Goal: Task Accomplishment & Management: Manage account settings

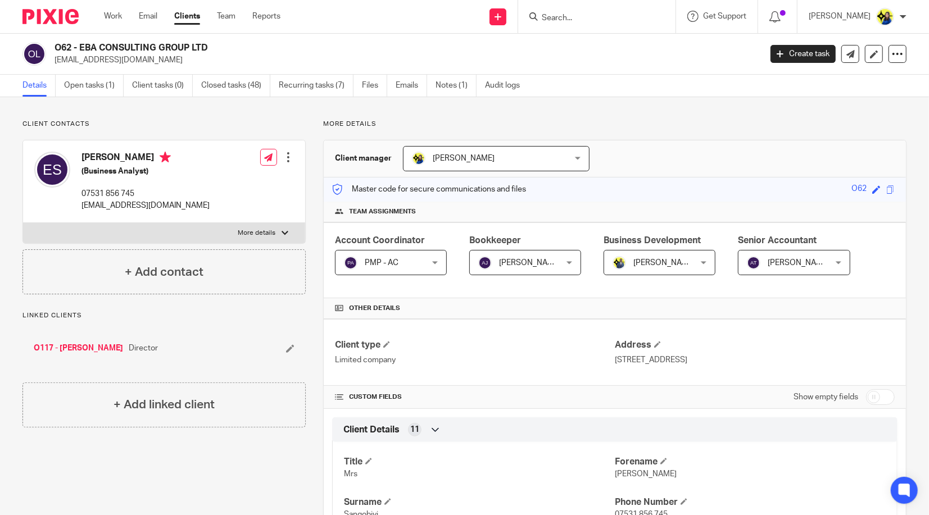
click at [642, 14] on input "Search" at bounding box center [590, 18] width 101 height 10
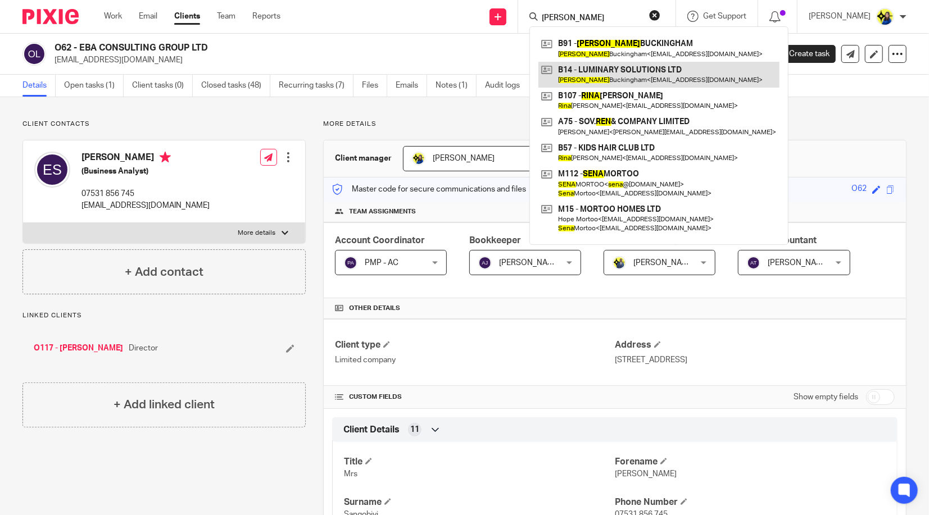
type input "[PERSON_NAME]"
click at [654, 70] on link at bounding box center [658, 75] width 241 height 26
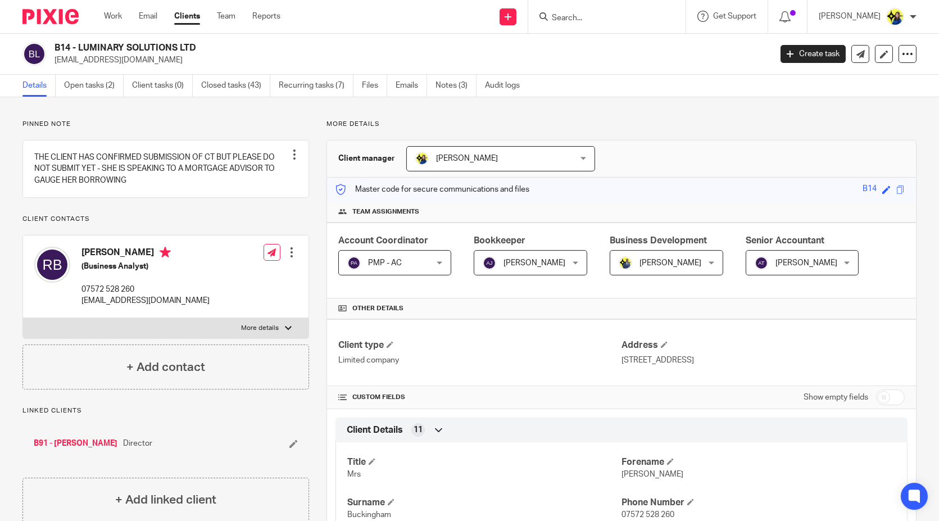
click at [622, 17] on input "Search" at bounding box center [601, 18] width 101 height 10
click at [624, 21] on input "Search" at bounding box center [601, 18] width 101 height 10
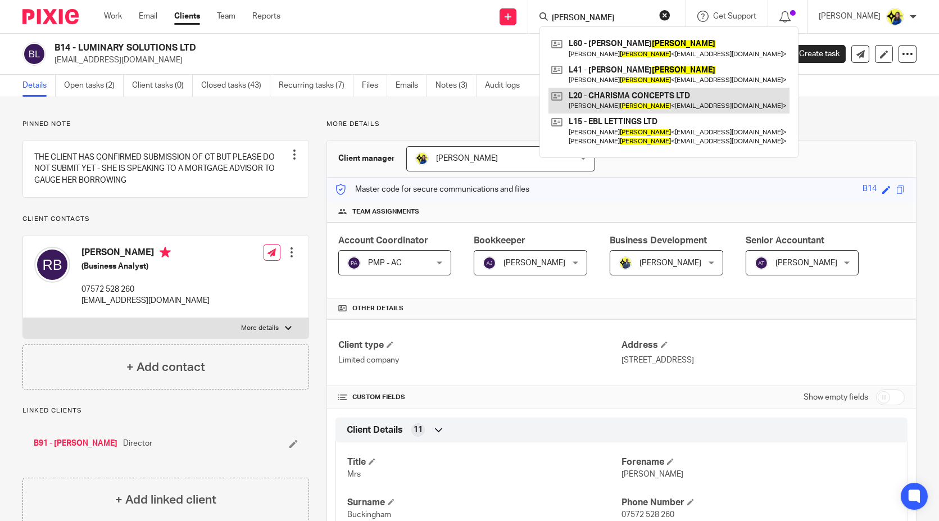
type input "lamptey"
click at [660, 103] on link at bounding box center [668, 101] width 241 height 26
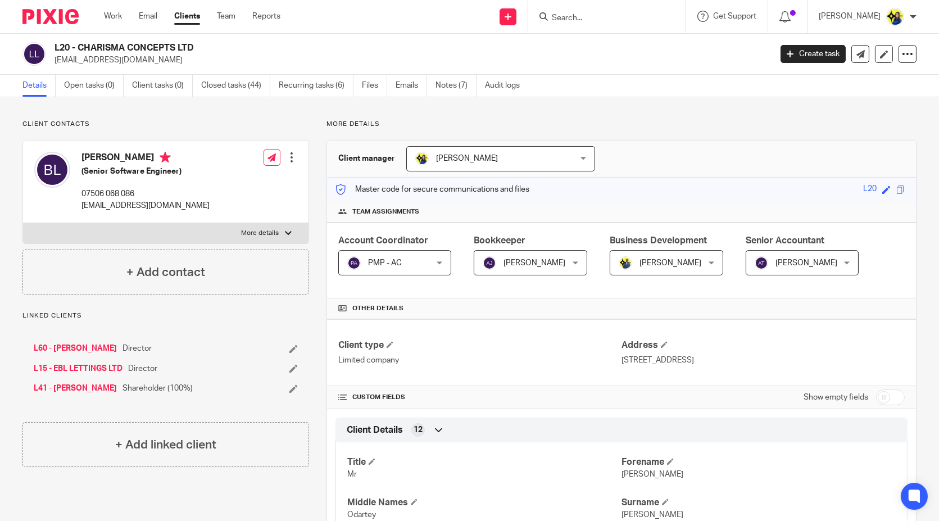
click at [639, 21] on input "Search" at bounding box center [601, 18] width 101 height 10
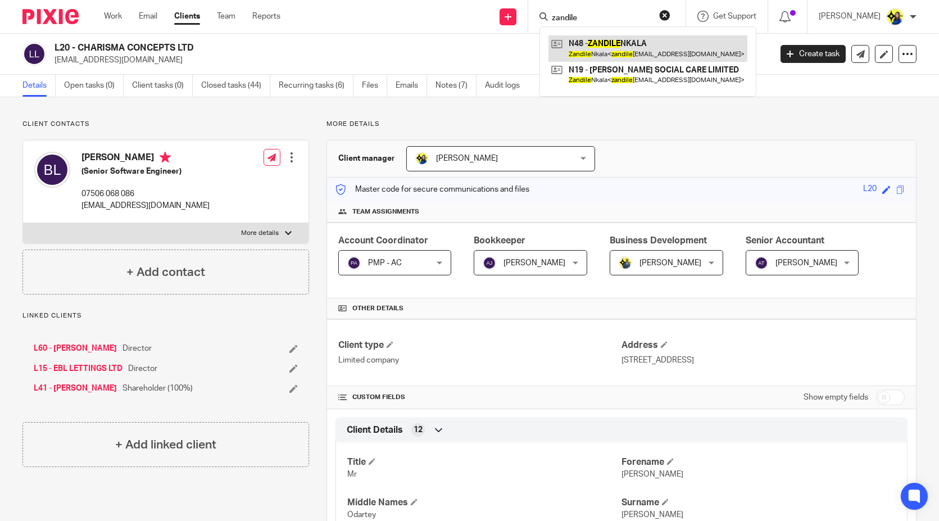
type input "zandile"
click at [648, 48] on link at bounding box center [647, 48] width 199 height 26
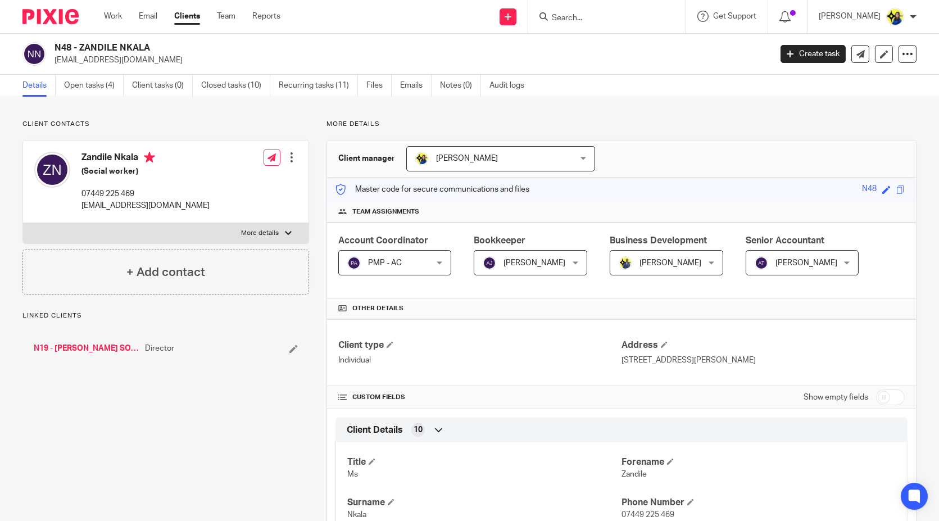
drag, startPoint x: 97, startPoint y: 343, endPoint x: 102, endPoint y: 340, distance: 6.1
click at [109, 114] on div "Client contacts Zandile Nkala (Social worker) 07449 225 469 zandile_nkala@yahoo…" at bounding box center [469, 514] width 939 height 834
click at [99, 79] on link "Open tasks (4)" at bounding box center [94, 86] width 60 height 22
click at [141, 126] on p "Client contacts" at bounding box center [165, 124] width 287 height 9
click at [157, 134] on div "Client contacts Zandile Nkala (Social Worker) 07449 225 469 zandile_nkala@yahoo…" at bounding box center [165, 207] width 287 height 175
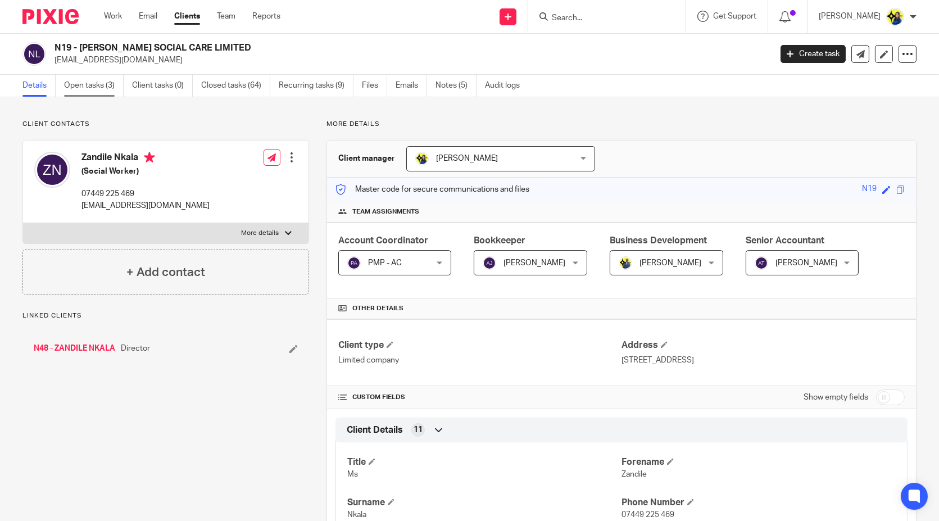
click at [94, 88] on link "Open tasks (3)" at bounding box center [94, 86] width 60 height 22
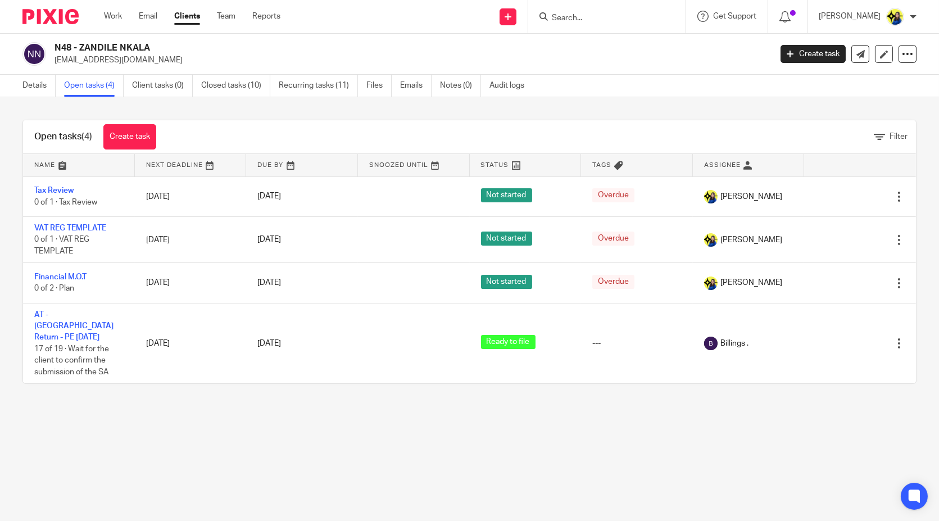
drag, startPoint x: 169, startPoint y: 63, endPoint x: 56, endPoint y: 65, distance: 112.4
click at [56, 65] on p "[EMAIL_ADDRESS][DOMAIN_NAME]" at bounding box center [408, 59] width 709 height 11
copy p "[EMAIL_ADDRESS][DOMAIN_NAME]"
click at [598, 16] on input "Search" at bounding box center [601, 18] width 101 height 10
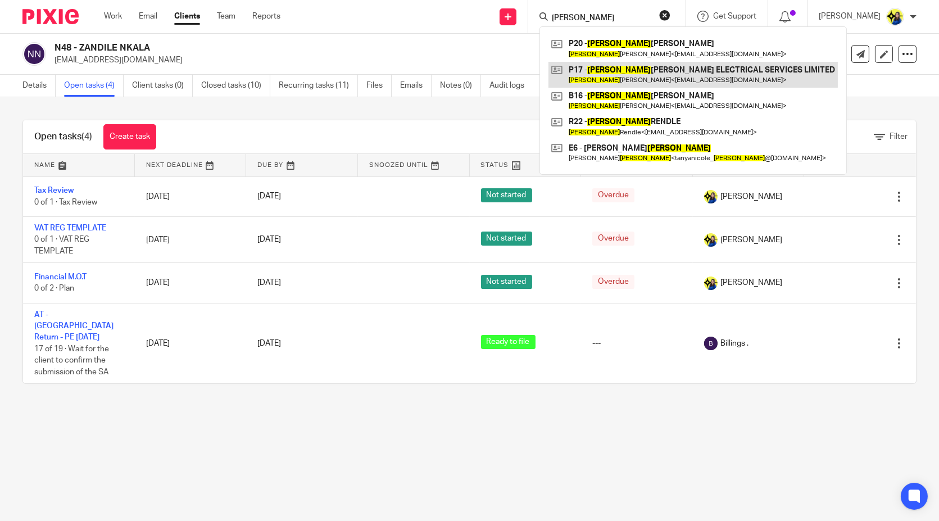
type input "edward"
click at [674, 74] on link at bounding box center [692, 75] width 289 height 26
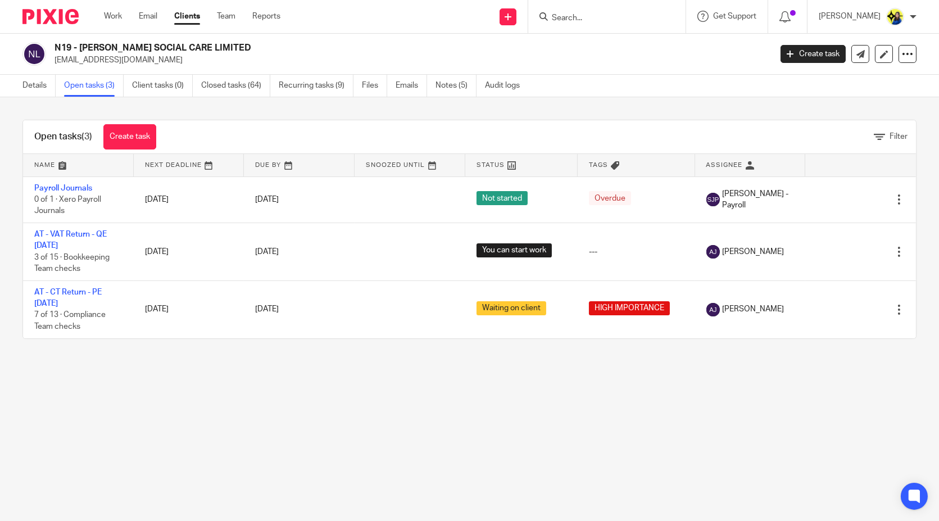
click at [45, 81] on link "Details" at bounding box center [38, 86] width 33 height 22
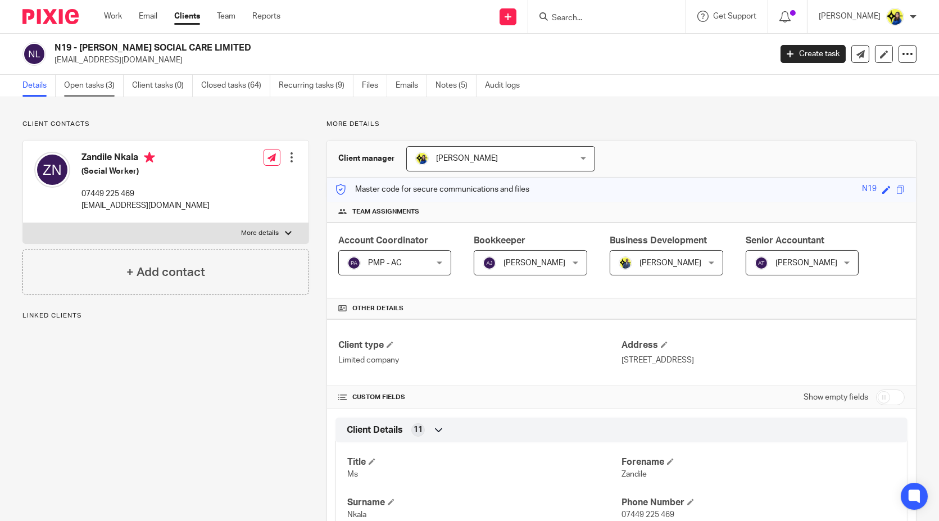
click at [99, 83] on link "Open tasks (3)" at bounding box center [94, 86] width 60 height 22
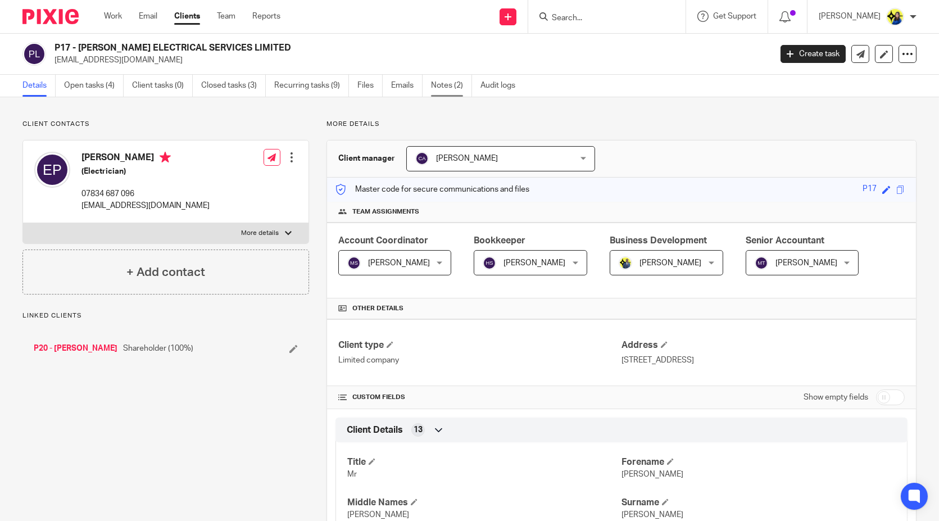
click at [440, 78] on link "Notes (2)" at bounding box center [451, 86] width 41 height 22
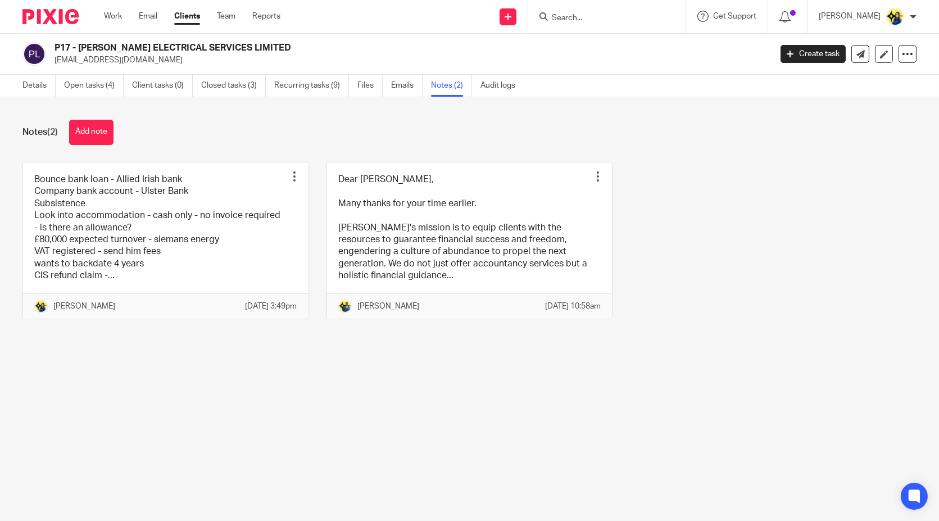
click at [253, 128] on div "Notes (2) Add note" at bounding box center [469, 132] width 894 height 25
click at [624, 17] on input "Search" at bounding box center [601, 18] width 101 height 10
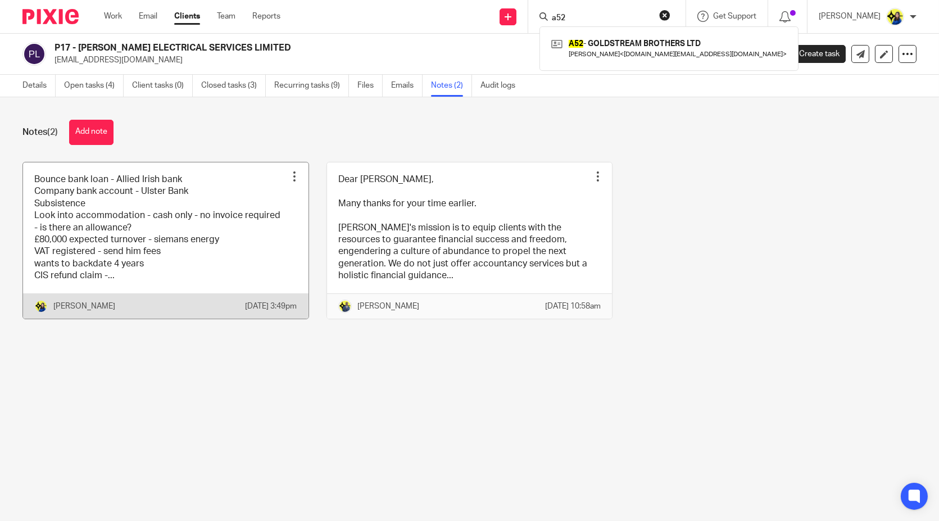
type input "a52"
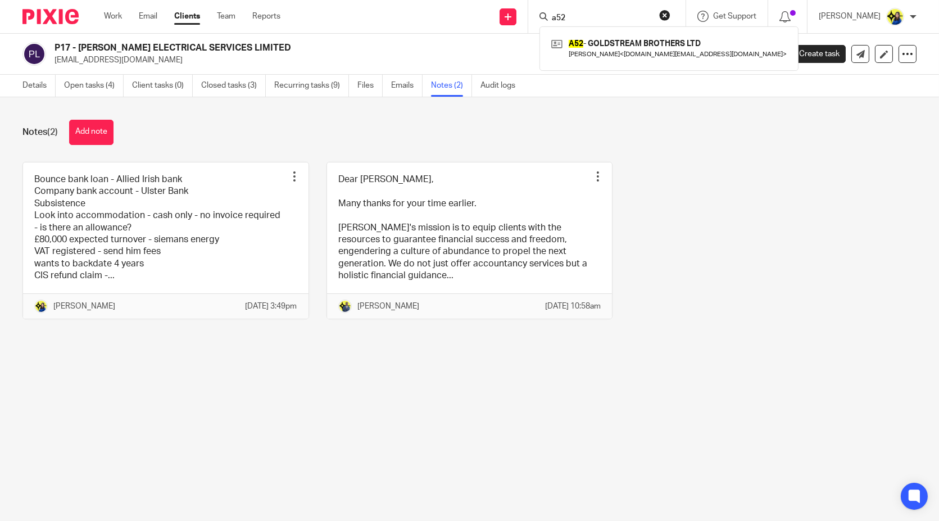
drag, startPoint x: 608, startPoint y: 21, endPoint x: 496, endPoint y: 31, distance: 112.3
click at [534, 18] on div "Send new email Create task Add client Request signature a52 A52 - GOLDSTREAM BR…" at bounding box center [618, 16] width 642 height 33
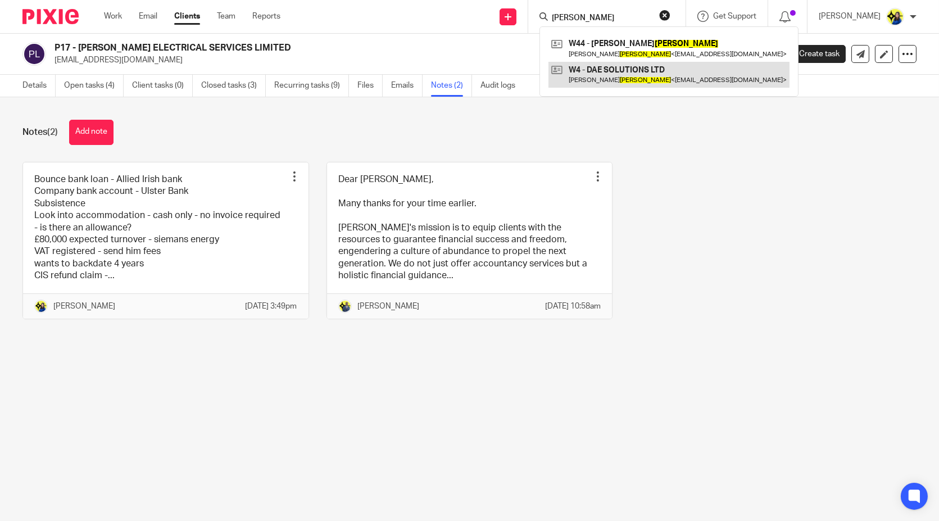
type input "dan wilkes"
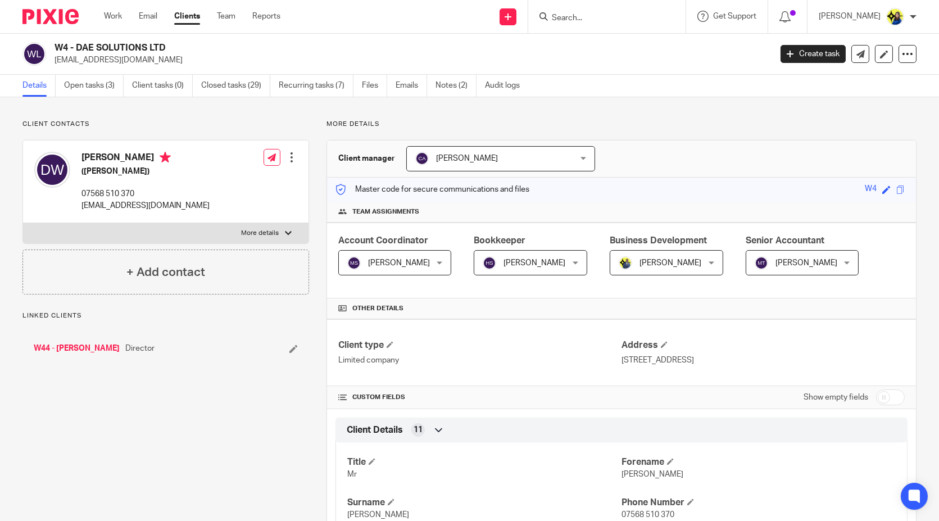
drag, startPoint x: 56, startPoint y: 45, endPoint x: 161, endPoint y: 47, distance: 104.5
click at [161, 47] on h2 "W4 - DAE SOLUTIONS LTD" at bounding box center [337, 48] width 567 height 12
drag, startPoint x: 98, startPoint y: 65, endPoint x: 77, endPoint y: 55, distance: 22.9
click at [96, 64] on p "danwilkes95@icloud.com" at bounding box center [408, 59] width 709 height 11
click at [54, 60] on p "danwilkes95@icloud.com" at bounding box center [408, 59] width 709 height 11
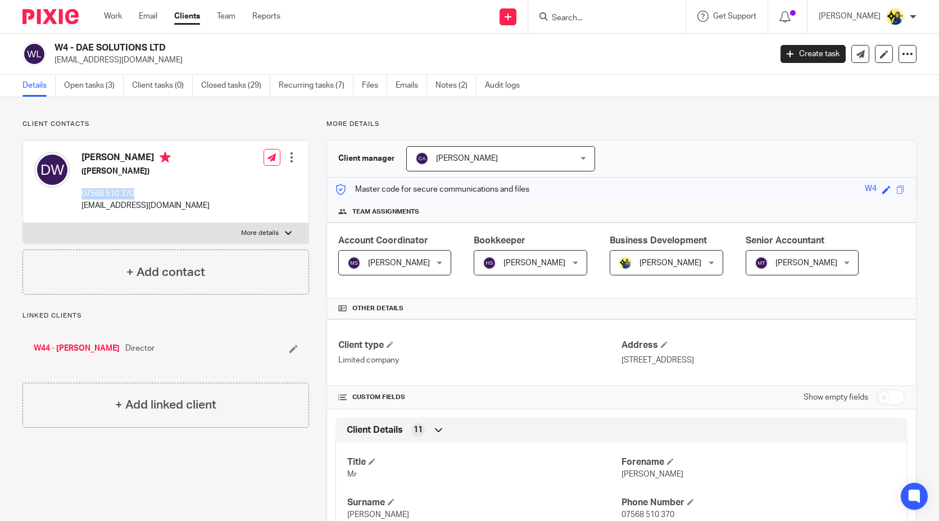
drag, startPoint x: 147, startPoint y: 193, endPoint x: 80, endPoint y: 192, distance: 67.4
click at [80, 192] on div "Daniel Wilkes (Carpenter) 07568 510 370 danwilkes95@icloud.com" at bounding box center [121, 181] width 175 height 71
copy p "07568 510 370"
click at [287, 120] on p "Client contacts" at bounding box center [165, 124] width 287 height 9
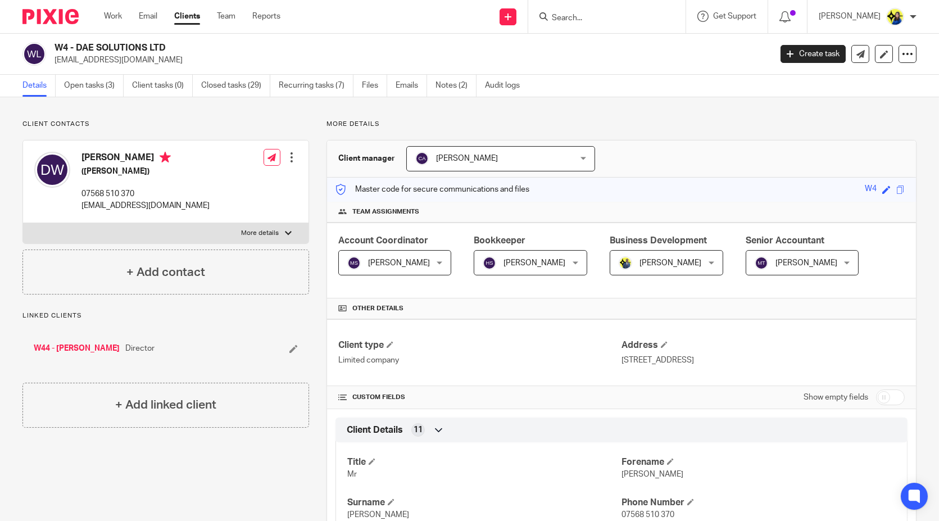
click at [284, 120] on p "Client contacts" at bounding box center [165, 124] width 287 height 9
click at [148, 121] on p "Client contacts" at bounding box center [165, 124] width 287 height 9
drag, startPoint x: 218, startPoint y: 13, endPoint x: 235, endPoint y: 1, distance: 20.9
click at [101, 87] on link "Open tasks (4)" at bounding box center [94, 86] width 60 height 22
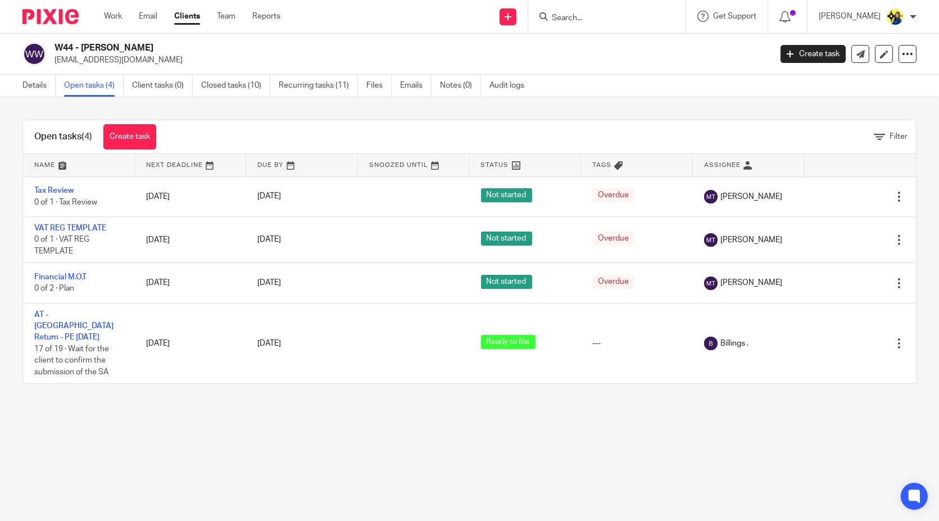
click at [165, 411] on main "W44 - DANIEL WILKES danwilkes95@icloud.com Create task Update from Companies Ho…" at bounding box center [469, 260] width 939 height 521
click at [145, 62] on p "danwilkes95@icloud.com" at bounding box center [408, 59] width 709 height 11
drag, startPoint x: 148, startPoint y: 62, endPoint x: 56, endPoint y: 69, distance: 92.3
click at [56, 69] on div "W44 - DANIEL WILKES danwilkes95@icloud.com Create task Update from Companies Ho…" at bounding box center [469, 54] width 939 height 41
copy p "danwilkes95@icloud.com"
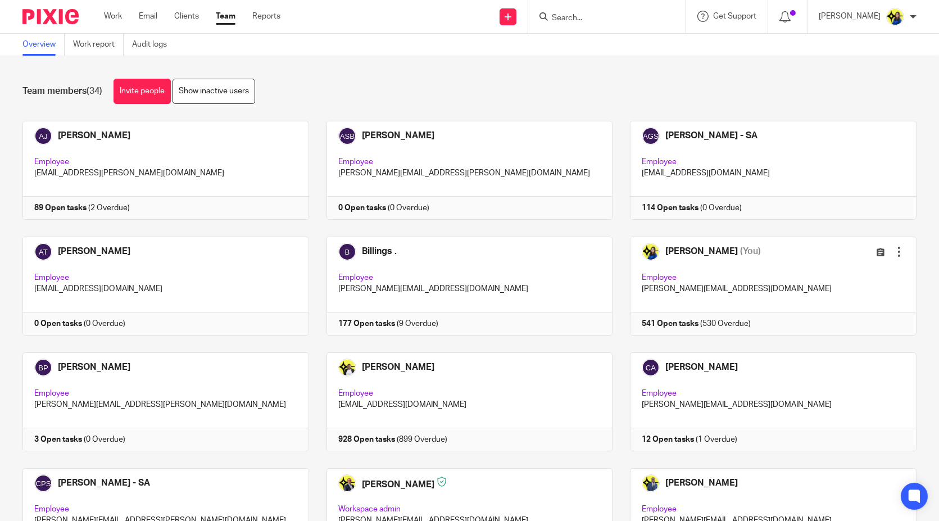
click at [407, 88] on div "Team members (34) Invite people Show inactive users" at bounding box center [469, 91] width 894 height 25
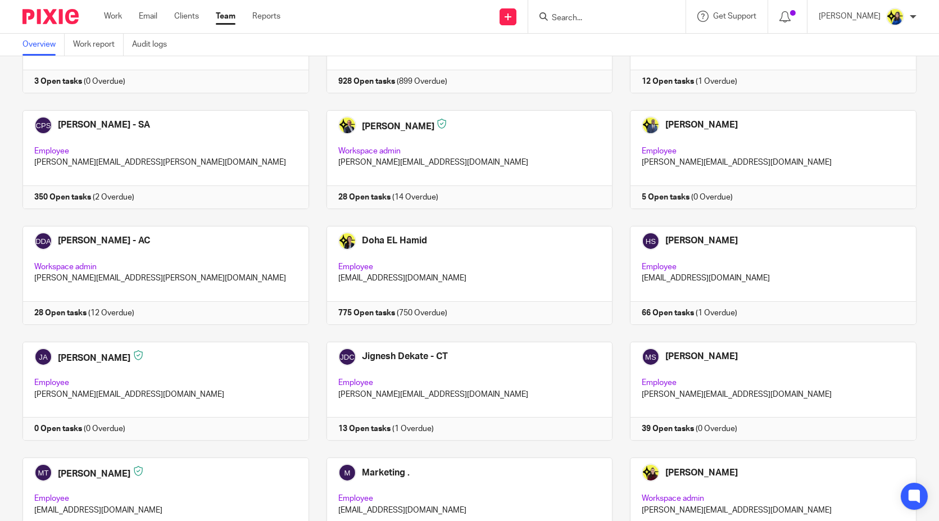
scroll to position [374, 0]
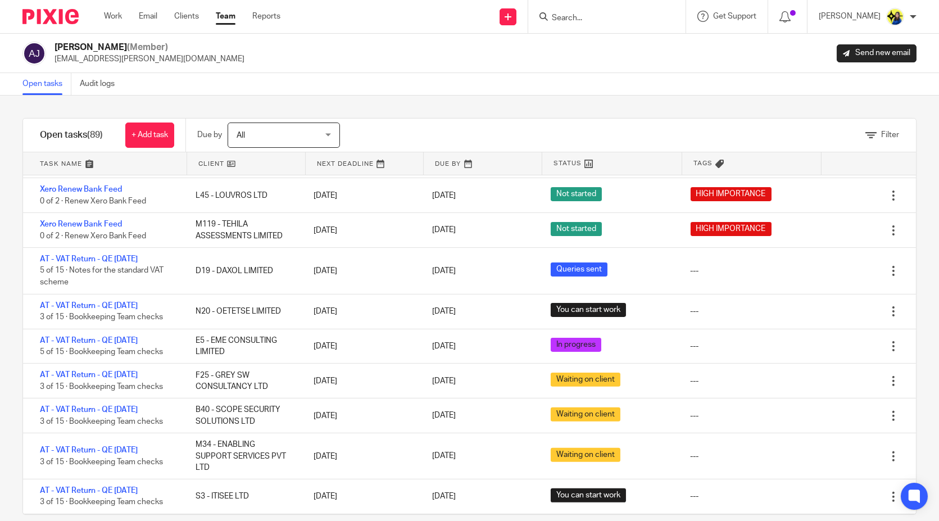
scroll to position [874, 0]
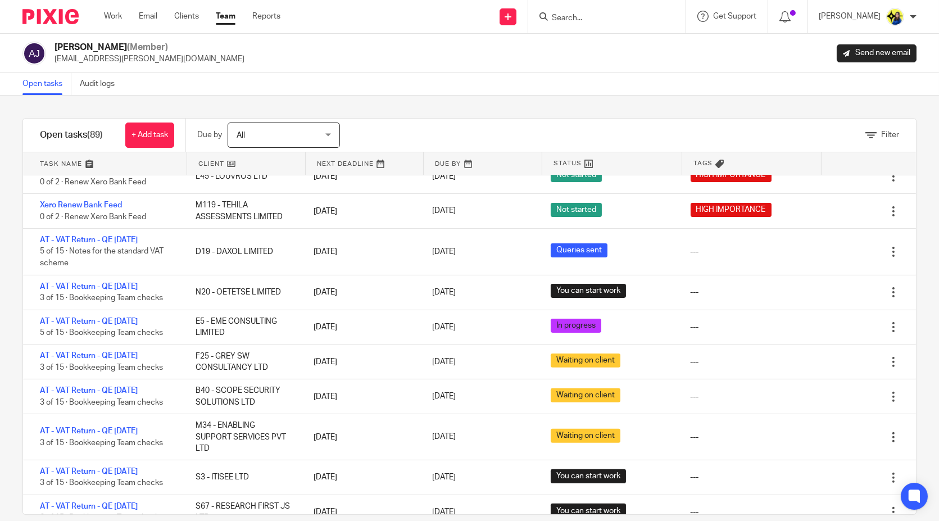
click at [907, 260] on div "Filter tasks Only show tasks matching all of these conditions 1 Client name Is …" at bounding box center [469, 308] width 939 height 425
click at [648, 16] on input "Search" at bounding box center [601, 18] width 101 height 10
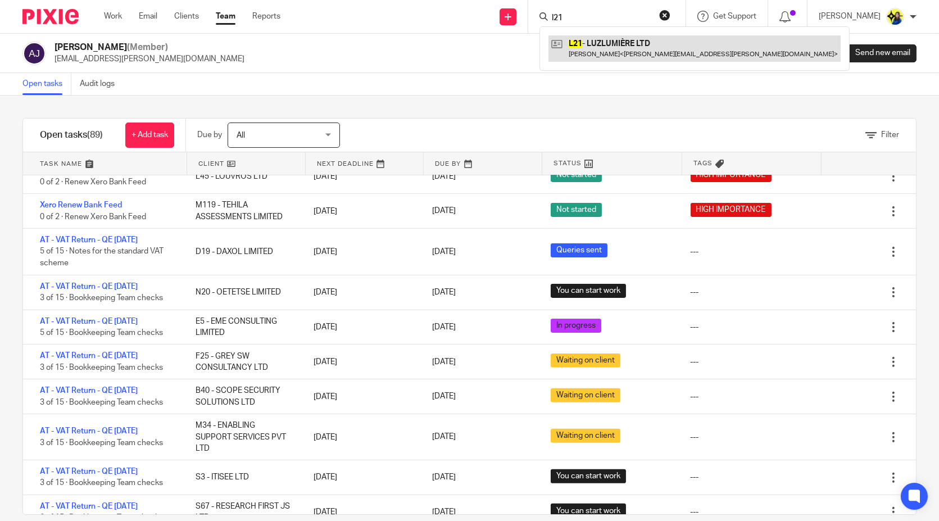
type input "l21"
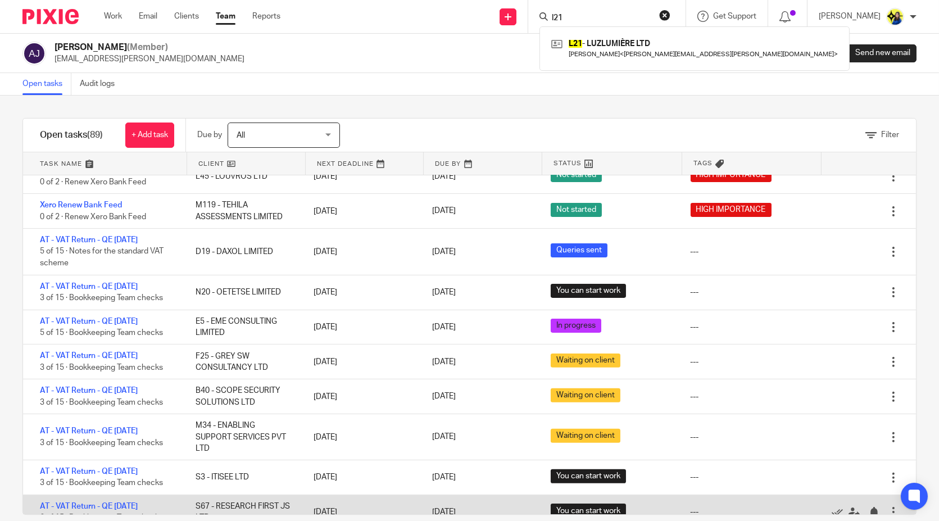
scroll to position [998, 0]
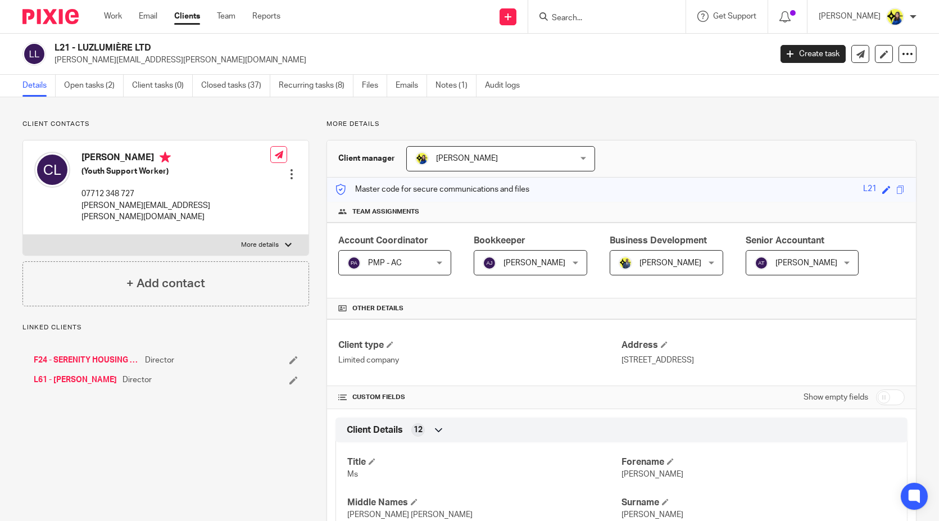
click at [104, 83] on link "Open tasks (2)" at bounding box center [94, 86] width 60 height 22
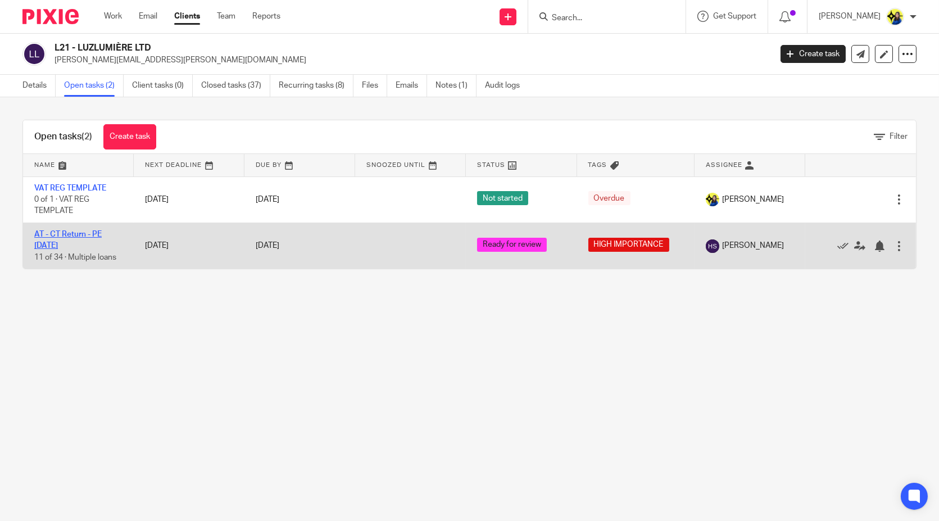
click at [78, 230] on link "AT - CT Return - PE [DATE]" at bounding box center [67, 239] width 67 height 19
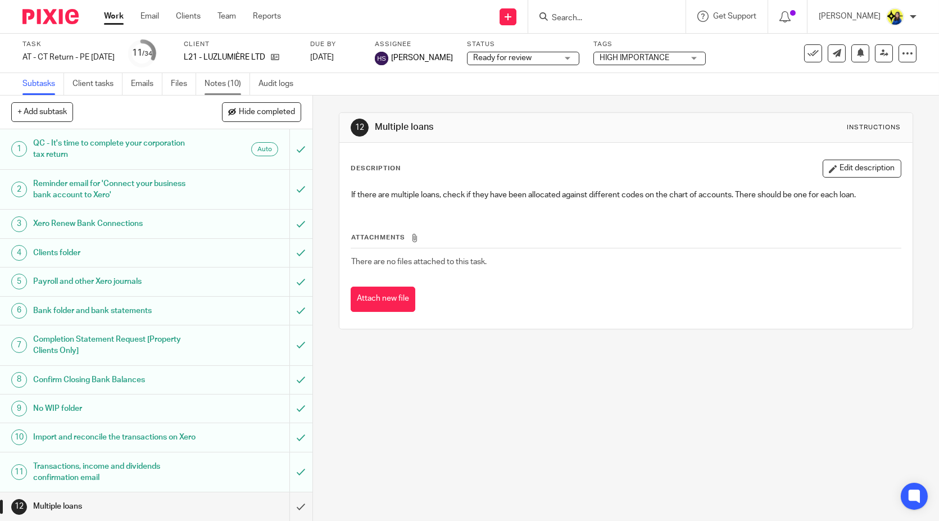
click at [208, 83] on link "Notes (10)" at bounding box center [227, 84] width 46 height 22
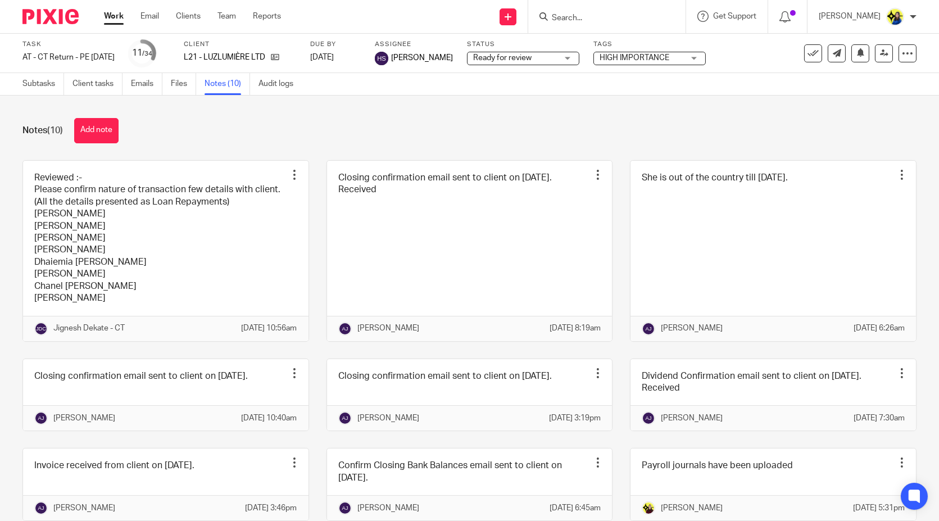
click at [219, 150] on div "Notes (10) Add note Reviewed :- Please confirm nature of transaction few detail…" at bounding box center [469, 308] width 939 height 425
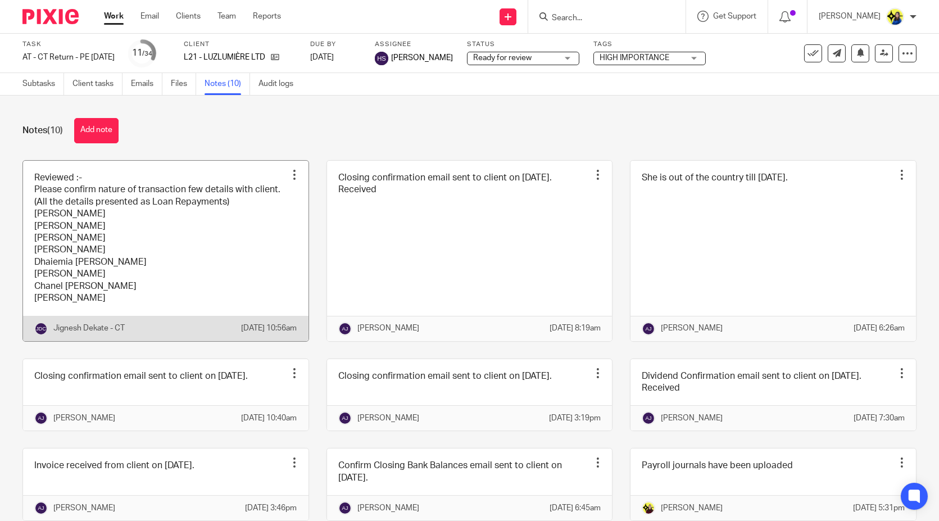
click at [226, 214] on link at bounding box center [165, 251] width 285 height 180
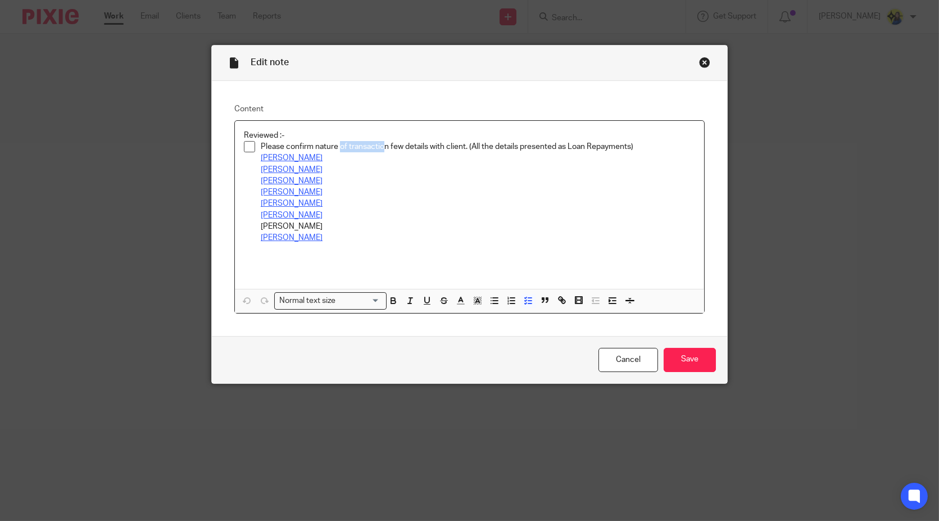
drag, startPoint x: 334, startPoint y: 143, endPoint x: 377, endPoint y: 140, distance: 42.8
click at [377, 141] on p "Please confirm nature of transaction few details with client. (All the details …" at bounding box center [478, 146] width 434 height 11
click at [699, 63] on div "Close this dialog window" at bounding box center [704, 62] width 11 height 11
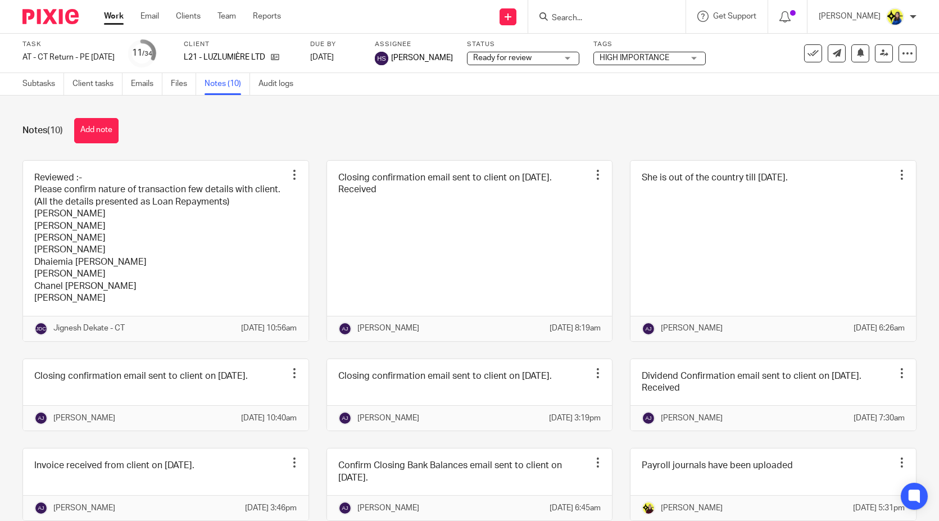
click at [371, 120] on div "Notes (10) Add note" at bounding box center [469, 130] width 894 height 25
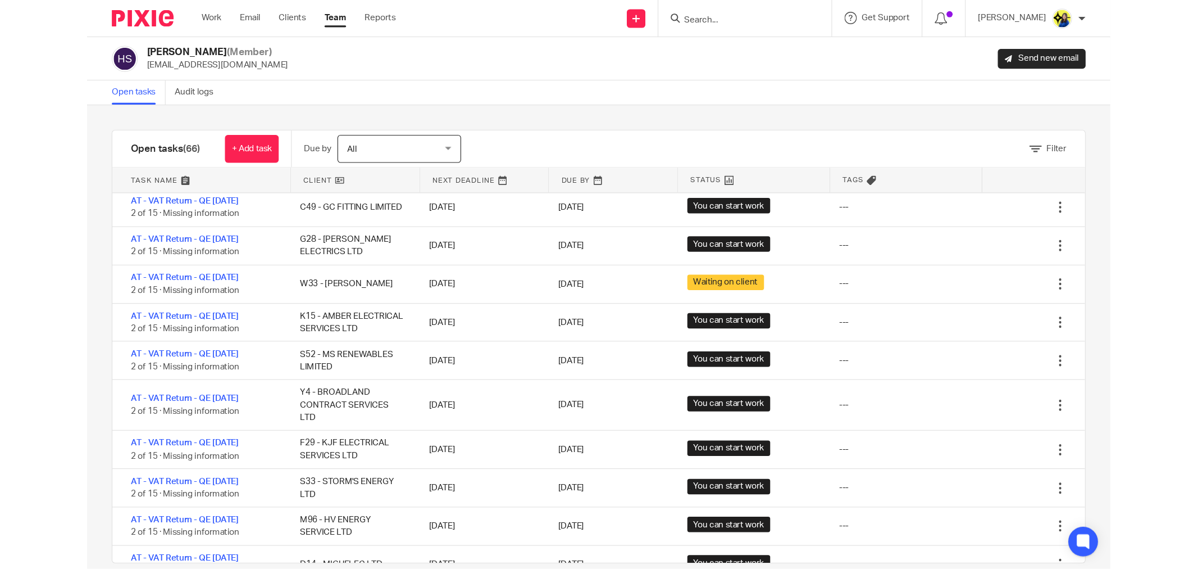
scroll to position [374, 0]
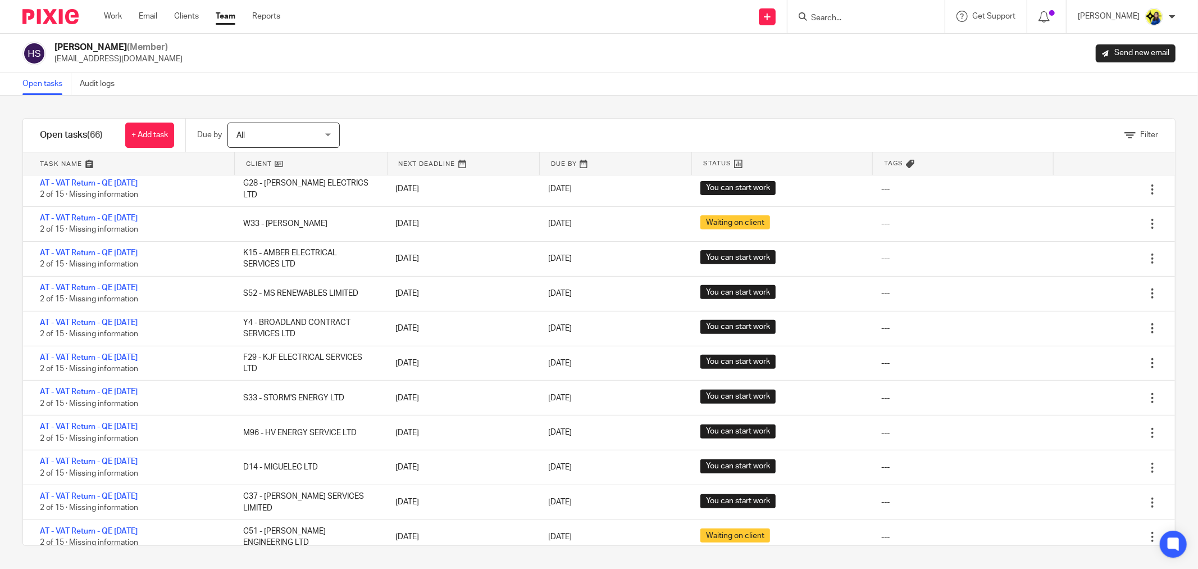
click at [885, 17] on input "Search" at bounding box center [860, 18] width 101 height 10
click at [878, 17] on input "Search" at bounding box center [860, 18] width 101 height 10
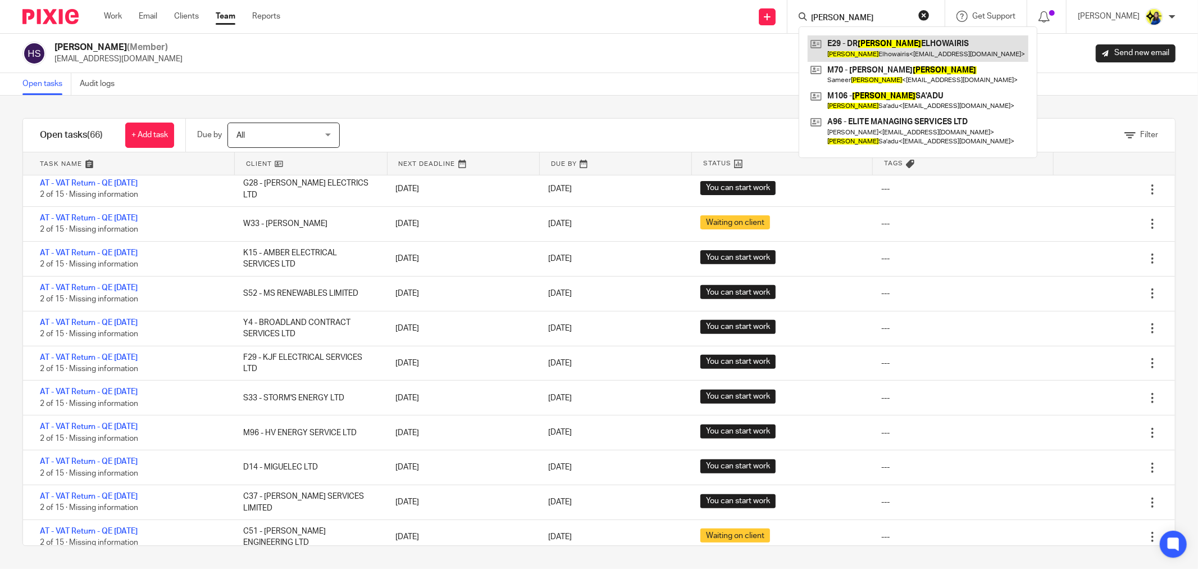
type input "mohamed"
click at [894, 47] on link at bounding box center [918, 48] width 221 height 26
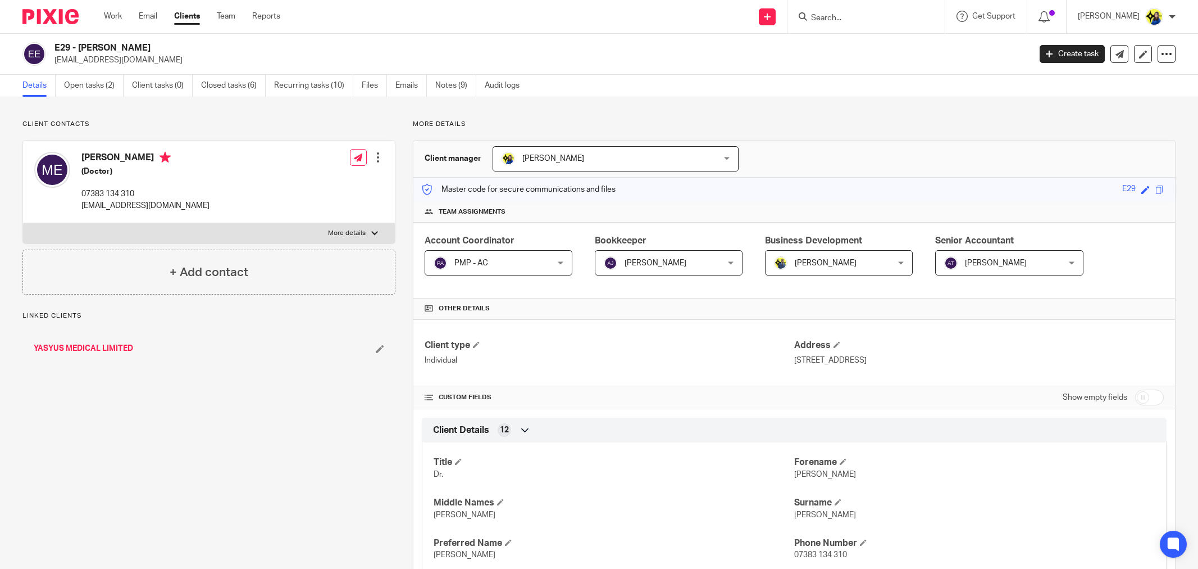
click at [71, 86] on link "Open tasks (2)" at bounding box center [94, 86] width 60 height 22
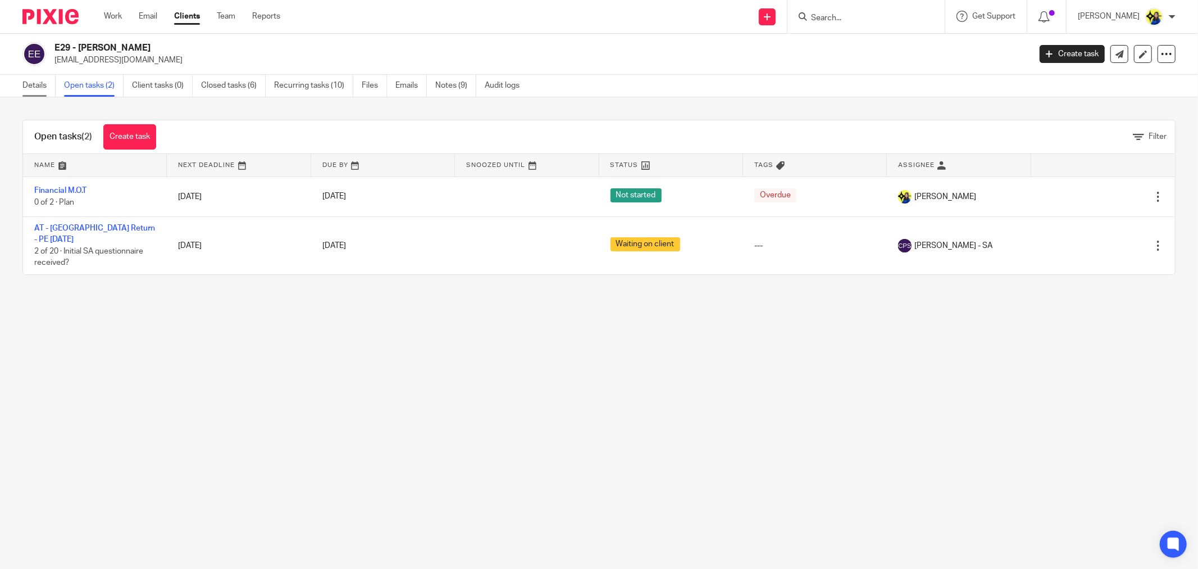
click at [40, 88] on link "Details" at bounding box center [38, 86] width 33 height 22
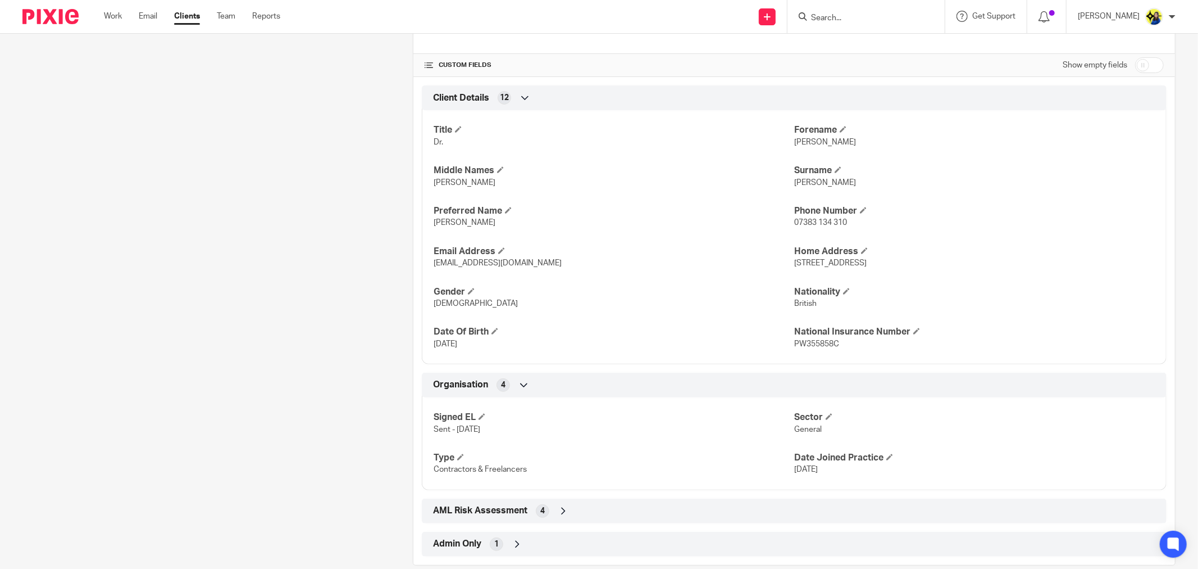
scroll to position [352, 0]
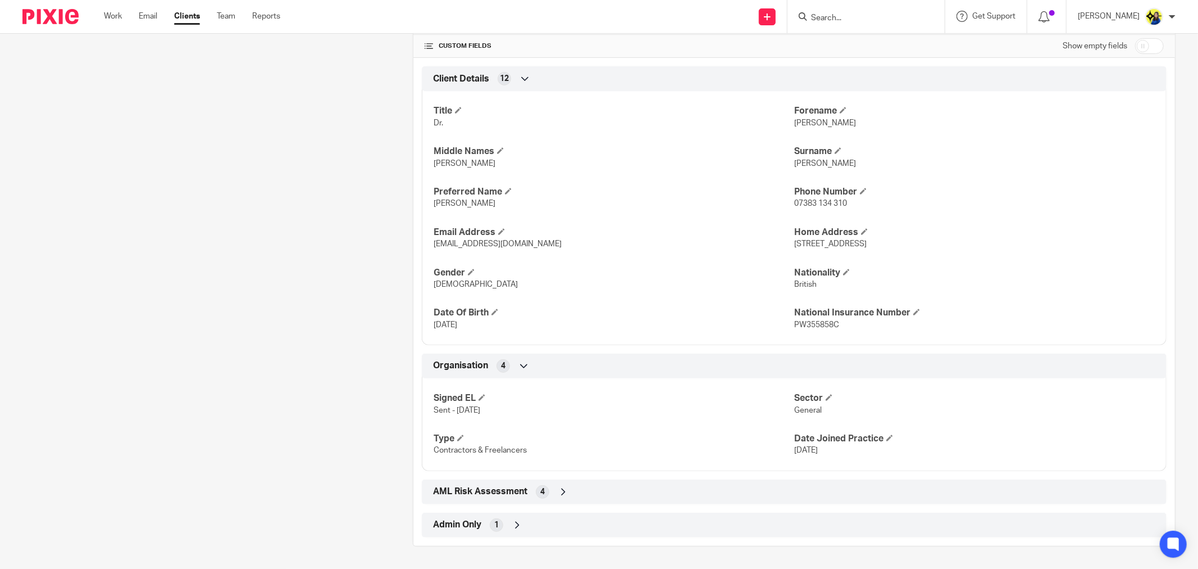
click at [460, 517] on div "Admin Only 1" at bounding box center [794, 524] width 728 height 19
click at [351, 493] on div "Client contacts [PERSON_NAME] (Doctor) 07383 [GEOGRAPHIC_DATA][EMAIL_ADDRESS][D…" at bounding box center [200, 183] width 390 height 830
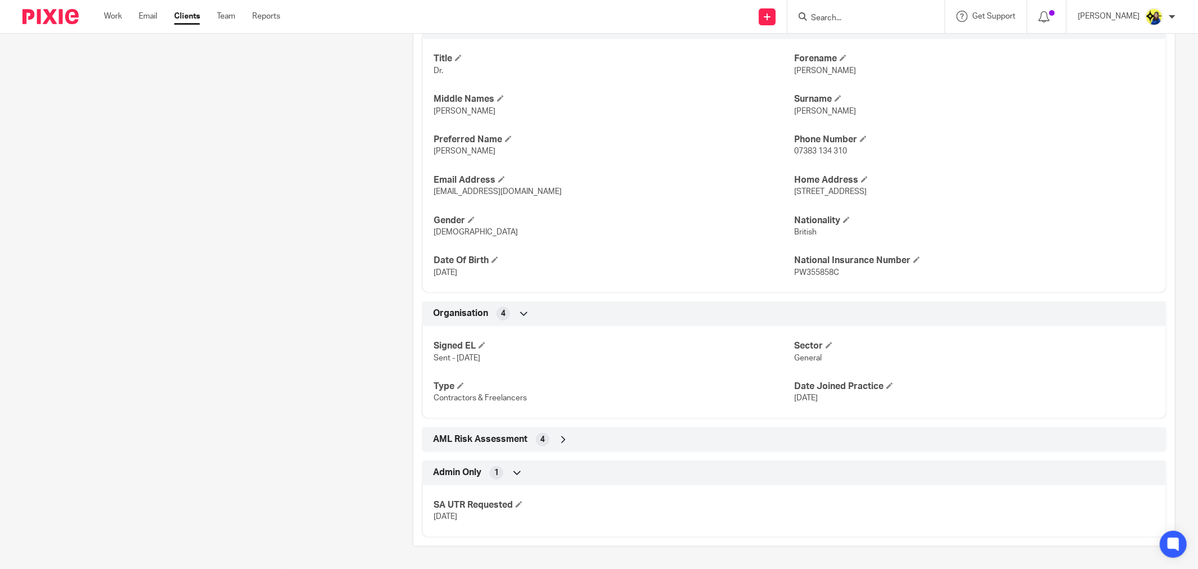
click at [333, 458] on div "Client contacts [PERSON_NAME] (Doctor) 07383 [GEOGRAPHIC_DATA][EMAIL_ADDRESS][D…" at bounding box center [200, 131] width 390 height 830
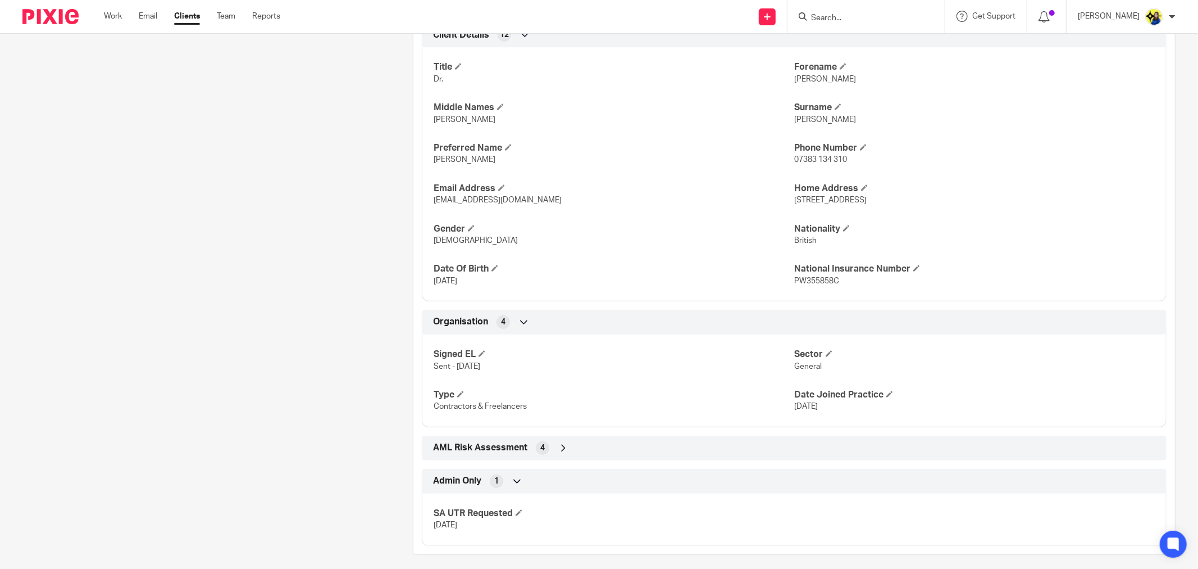
scroll to position [403, 0]
